Goal: Information Seeking & Learning: Learn about a topic

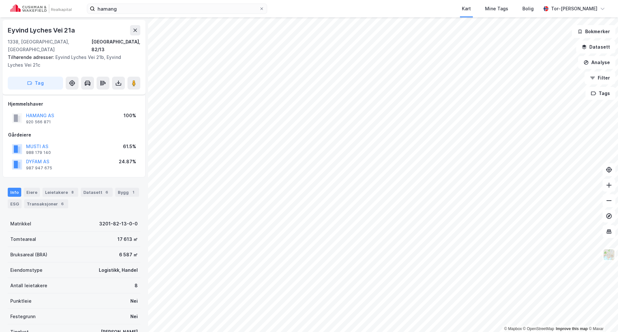
scroll to position [49, 0]
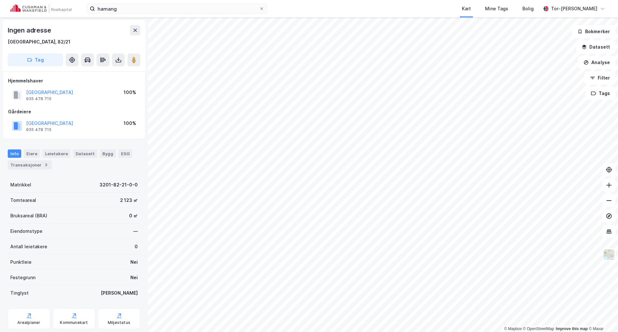
scroll to position [1, 0]
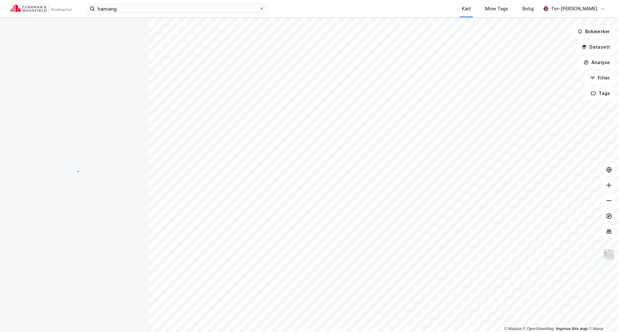
scroll to position [1, 0]
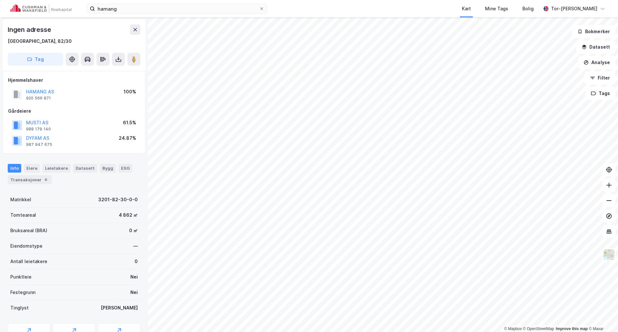
scroll to position [1, 0]
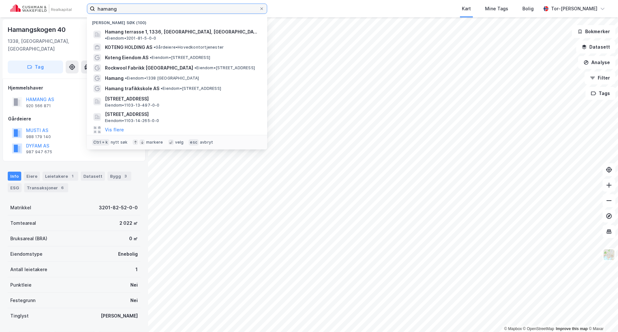
drag, startPoint x: 126, startPoint y: 9, endPoint x: -12, endPoint y: 5, distance: 138.4
click at [0, 5] on html "[PERSON_NAME] søk (100) [GEOGRAPHIC_DATA] 1, 1336, [GEOGRAPHIC_DATA], [GEOGRAPH…" at bounding box center [309, 166] width 618 height 332
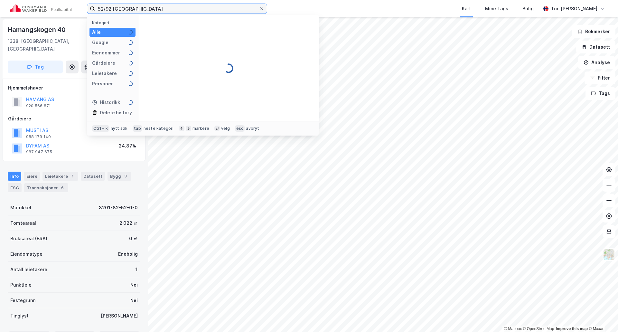
type input "52/92 [GEOGRAPHIC_DATA]"
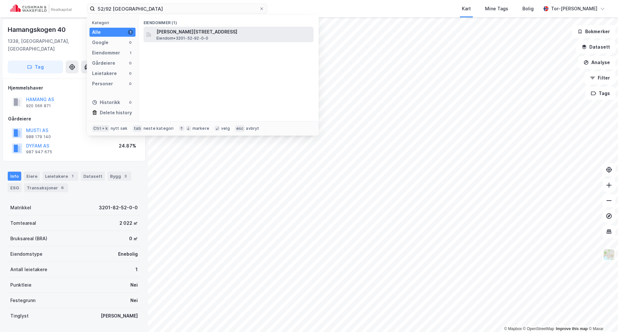
click at [214, 34] on span "[PERSON_NAME][STREET_ADDRESS]" at bounding box center [233, 32] width 154 height 8
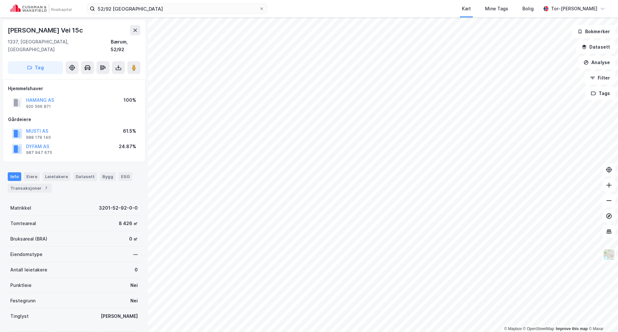
scroll to position [1, 0]
